Goal: Navigation & Orientation: Find specific page/section

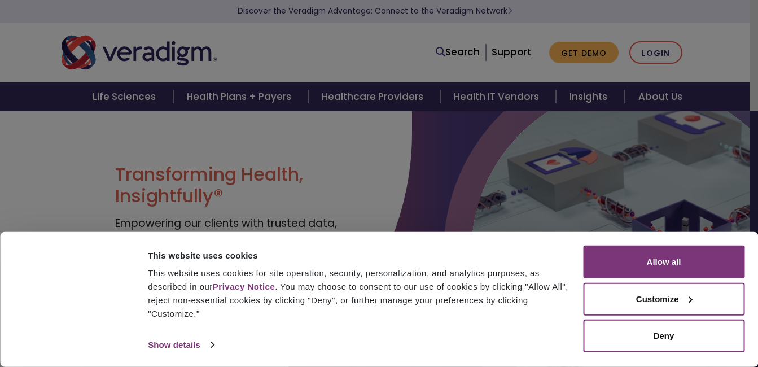
scroll to position [56, 0]
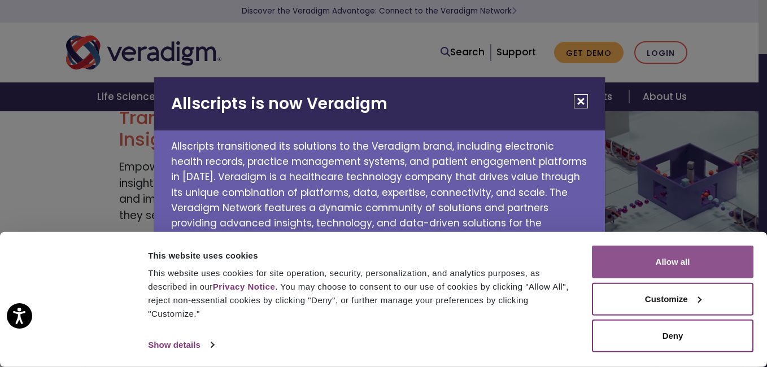
click at [678, 263] on button "Allow all" at bounding box center [672, 262] width 161 height 33
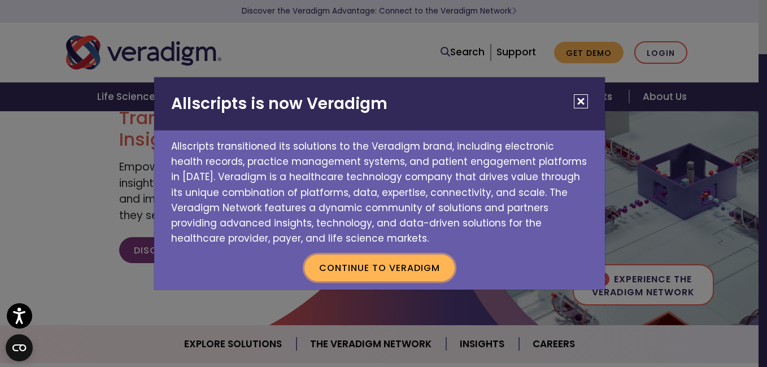
click at [369, 269] on button "Continue to Veradigm" at bounding box center [379, 268] width 150 height 26
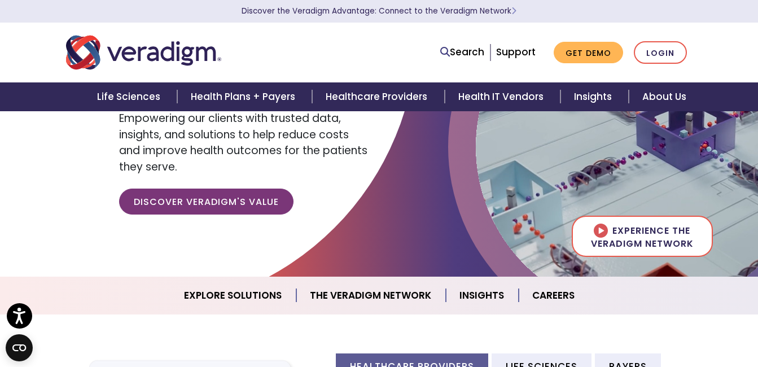
scroll to position [113, 0]
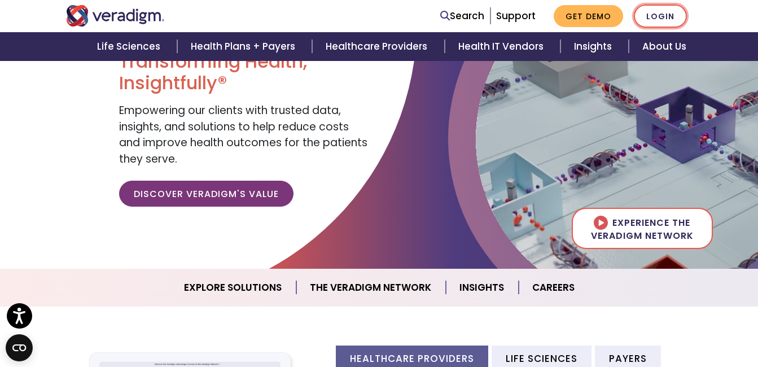
click at [663, 19] on link "Login" at bounding box center [660, 16] width 53 height 23
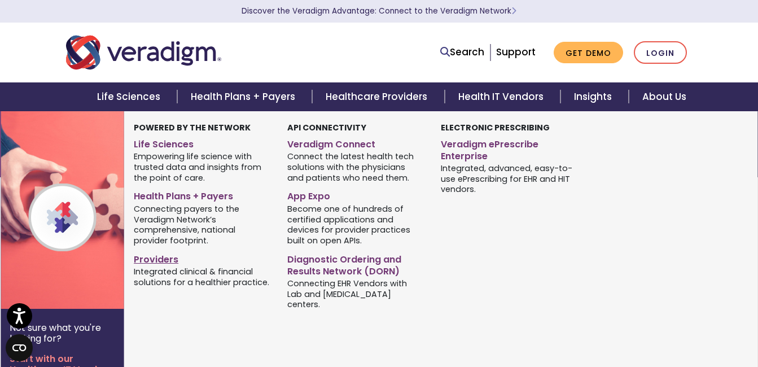
click at [154, 258] on link "Providers" at bounding box center [202, 258] width 137 height 16
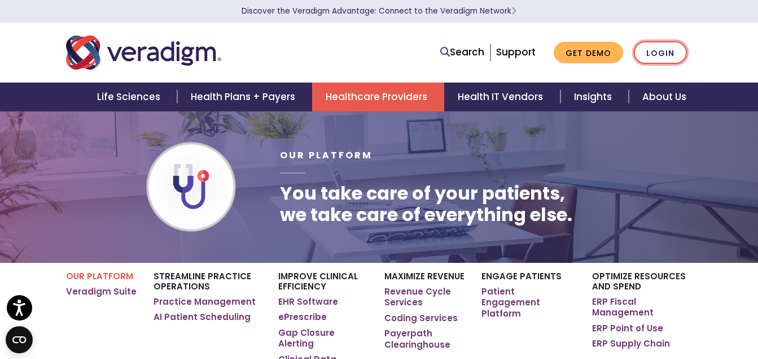
click at [645, 45] on link "Login" at bounding box center [660, 52] width 53 height 23
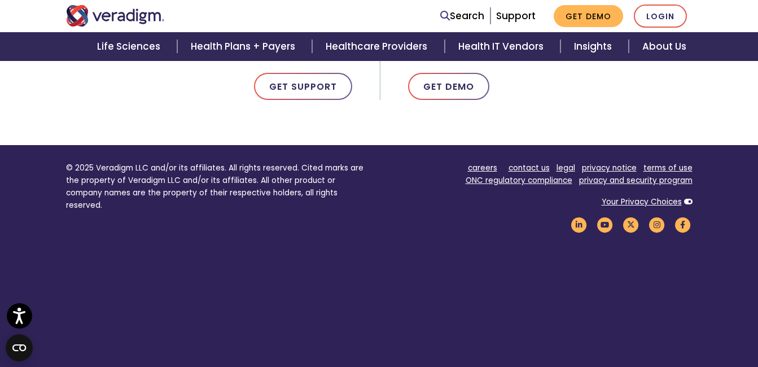
scroll to position [776, 0]
